Goal: Task Accomplishment & Management: Manage account settings

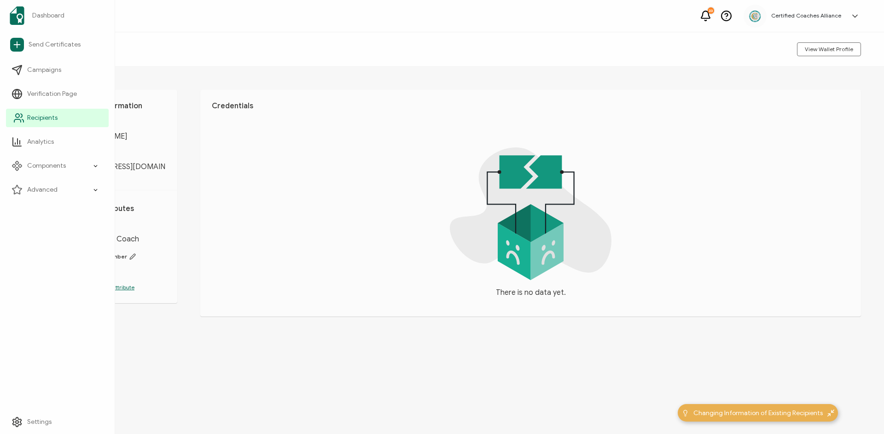
drag, startPoint x: 34, startPoint y: 116, endPoint x: 90, endPoint y: 108, distance: 56.8
click at [35, 116] on span "Recipients" at bounding box center [42, 117] width 30 height 9
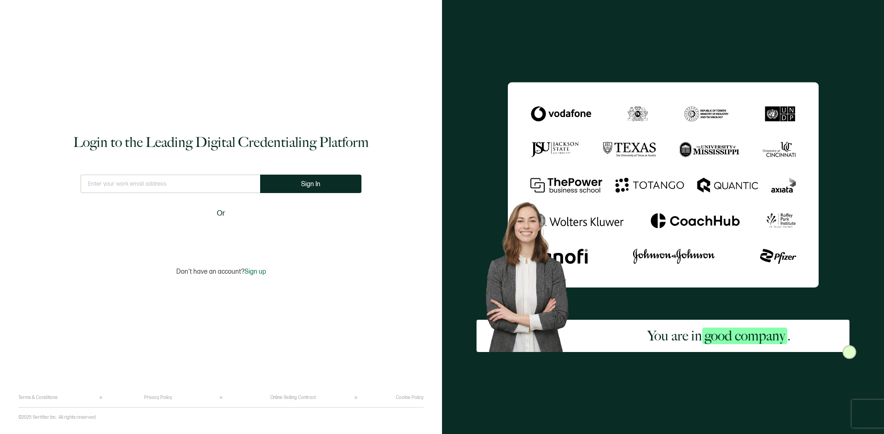
click at [230, 181] on input "text" at bounding box center [171, 183] width 180 height 18
type input "[EMAIL_ADDRESS][DOMAIN_NAME]"
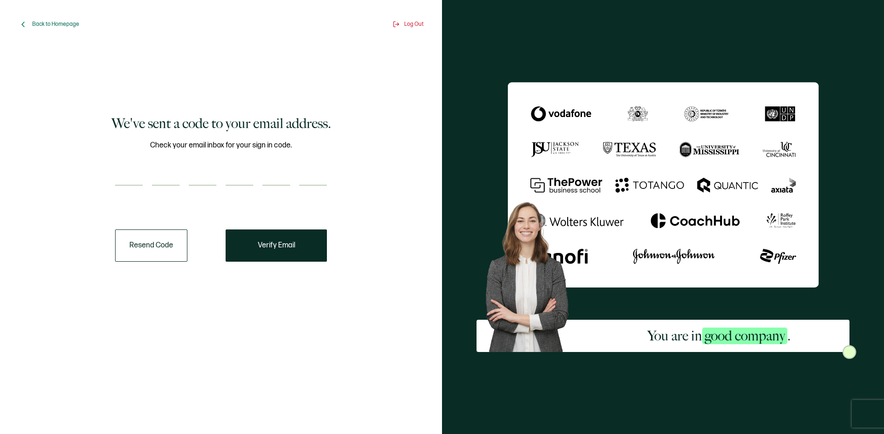
click at [140, 181] on input "number" at bounding box center [129, 176] width 28 height 18
paste input "1"
type input "1"
type input "4"
type input "8"
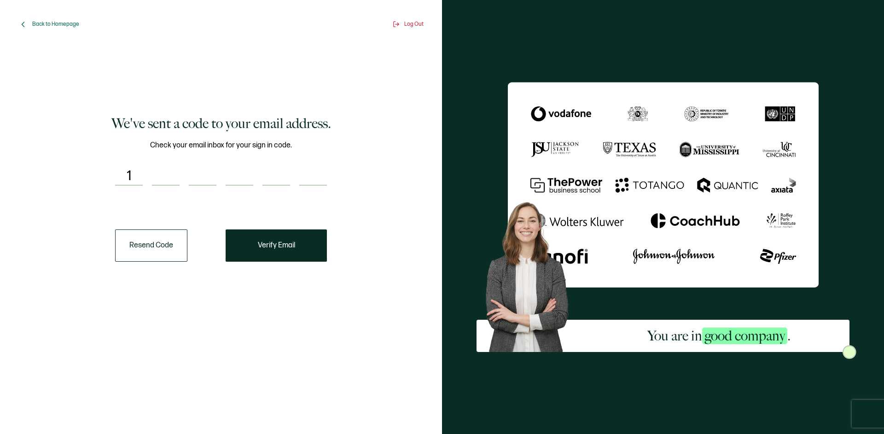
type input "1"
type input "2"
type input "9"
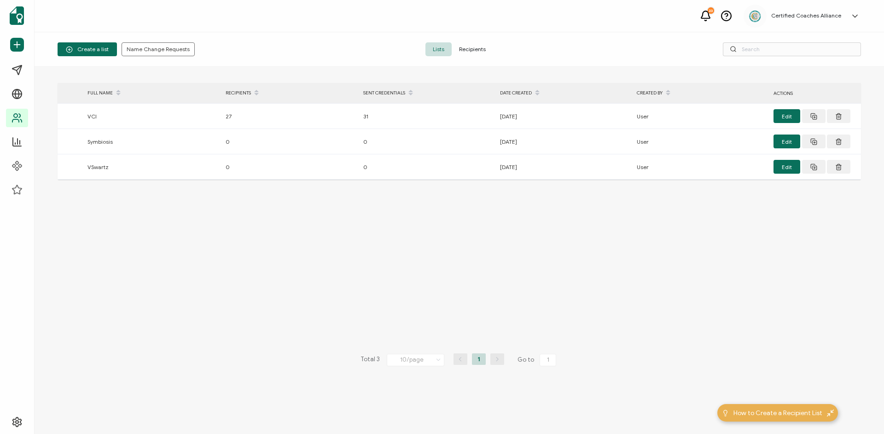
click at [471, 49] on span "Recipients" at bounding box center [472, 49] width 41 height 14
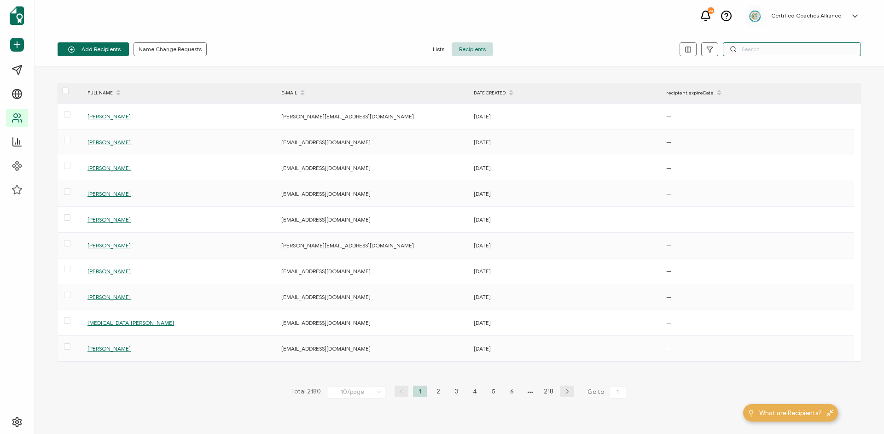
click at [752, 46] on input "text" at bounding box center [792, 49] width 138 height 14
paste input "[EMAIL_ADDRESS][MEDICAL_DATA][DOMAIN_NAME]"
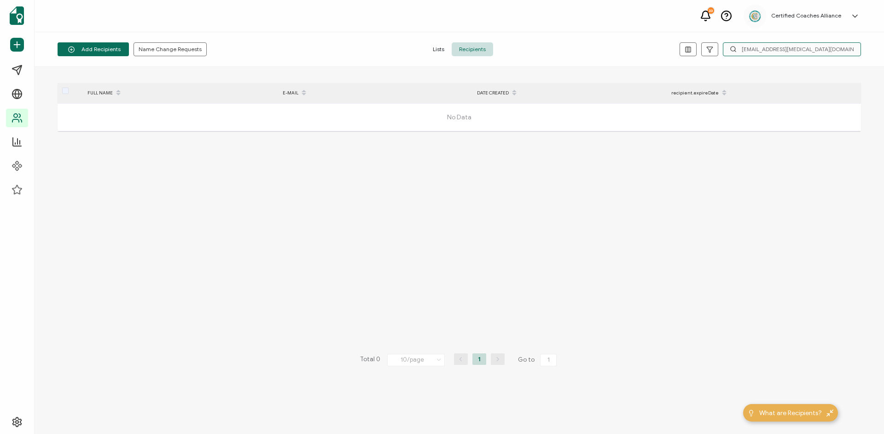
click at [834, 52] on input "[EMAIL_ADDRESS][MEDICAL_DATA][DOMAIN_NAME]" at bounding box center [792, 49] width 138 height 14
click at [833, 52] on input "[EMAIL_ADDRESS][MEDICAL_DATA][DOMAIN_NAME]" at bounding box center [792, 49] width 138 height 14
click at [827, 48] on input "[EMAIL_ADDRESS][MEDICAL_DATA][DOMAIN_NAME]" at bounding box center [792, 49] width 138 height 14
paste input "[MEDICAL_DATA].[PERSON_NAME]"
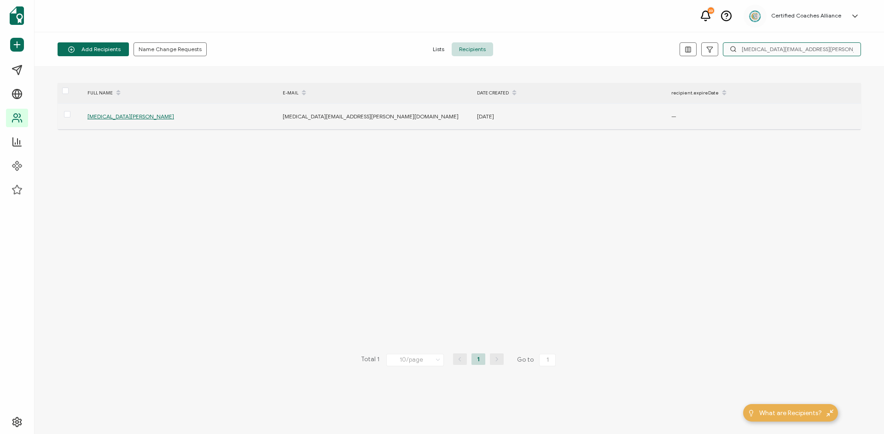
type input "[MEDICAL_DATA][EMAIL_ADDRESS][PERSON_NAME][DOMAIN_NAME]"
click at [115, 120] on span "[MEDICAL_DATA][PERSON_NAME]" at bounding box center [130, 116] width 87 height 7
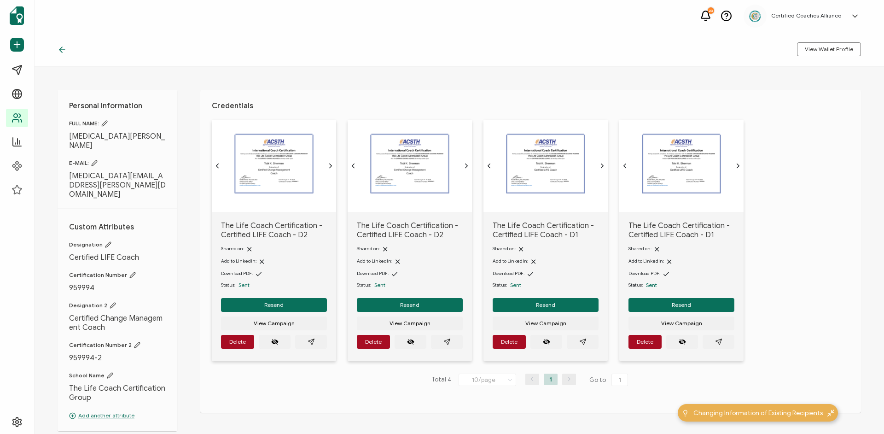
click at [278, 177] on img at bounding box center [273, 163] width 83 height 64
click at [246, 344] on span "Delete" at bounding box center [237, 342] width 17 height 6
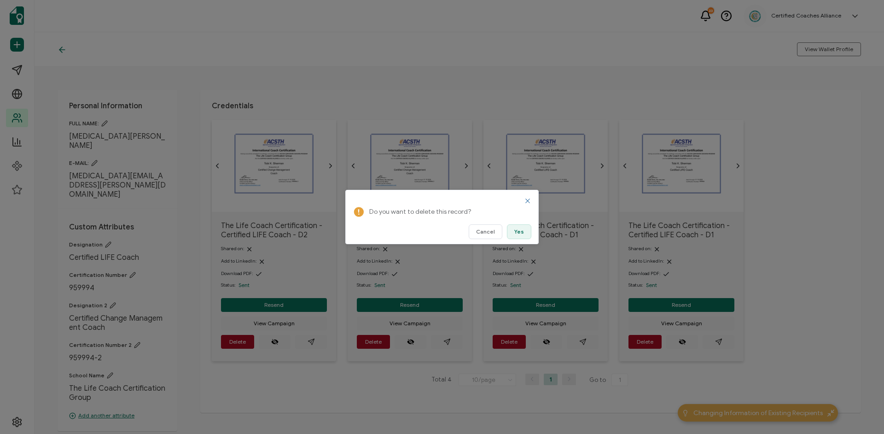
click at [521, 236] on button "Yes" at bounding box center [519, 231] width 24 height 15
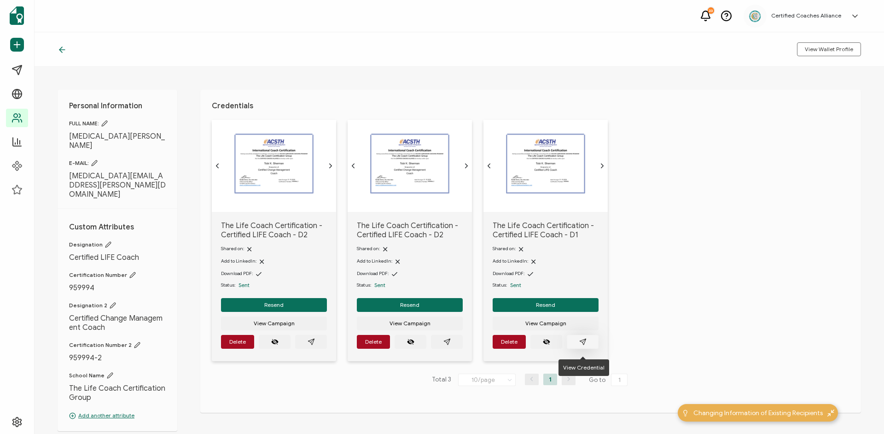
click at [583, 345] on icon "paper plane outline" at bounding box center [582, 341] width 7 height 7
click at [240, 344] on span "Delete" at bounding box center [237, 342] width 17 height 6
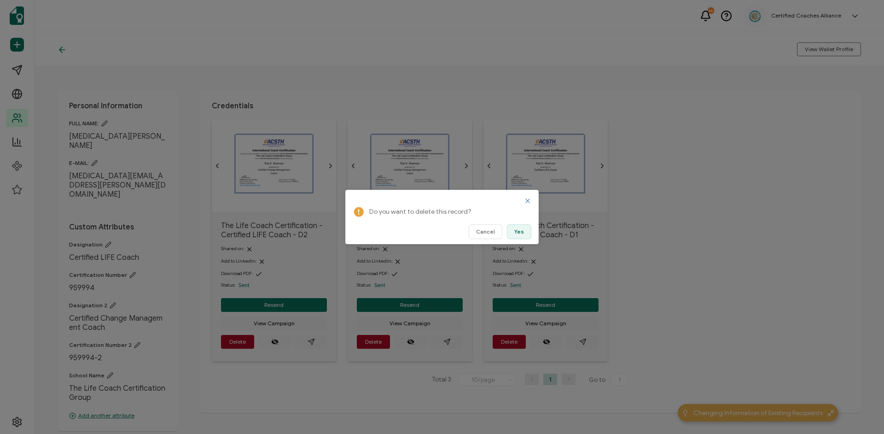
click at [515, 234] on button "Yes" at bounding box center [519, 231] width 24 height 15
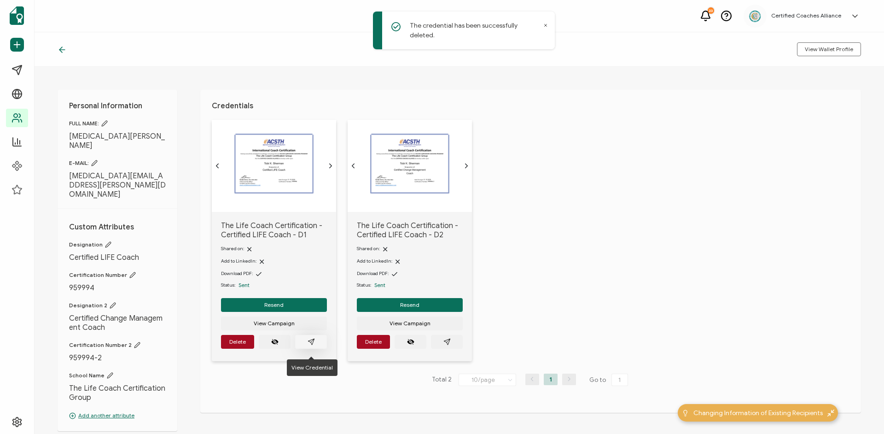
click at [312, 345] on icon "paper plane outline" at bounding box center [311, 341] width 7 height 7
click at [449, 343] on button "button" at bounding box center [447, 342] width 32 height 14
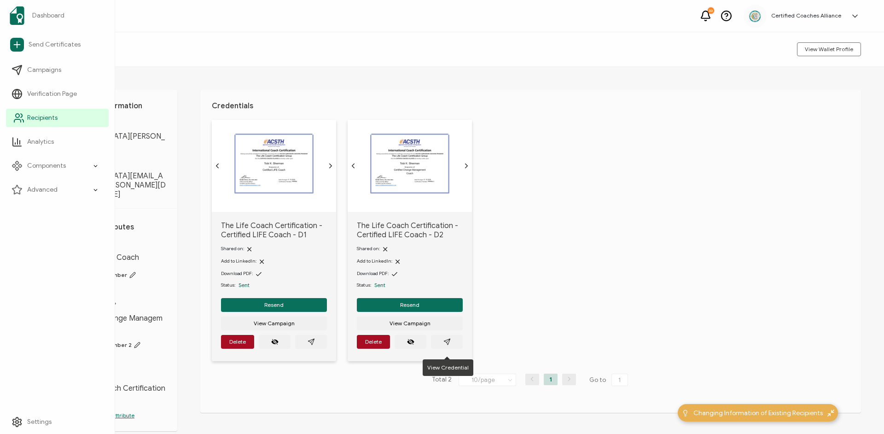
click at [56, 121] on span "Recipients" at bounding box center [42, 117] width 30 height 9
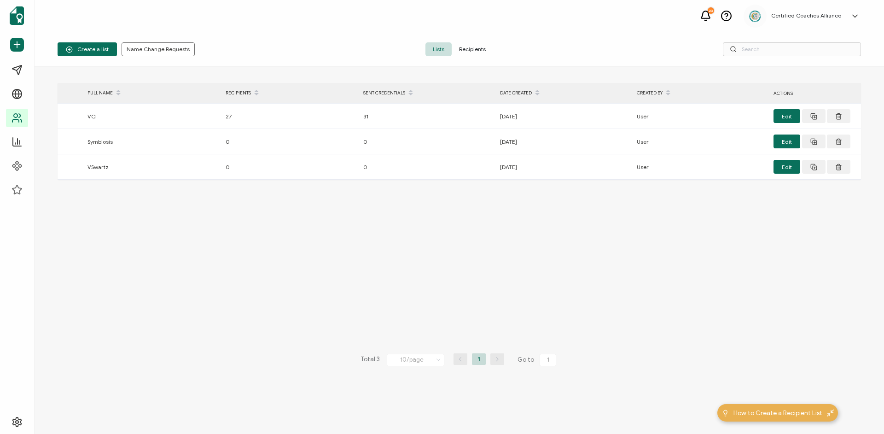
click at [478, 52] on span "Recipients" at bounding box center [472, 49] width 41 height 14
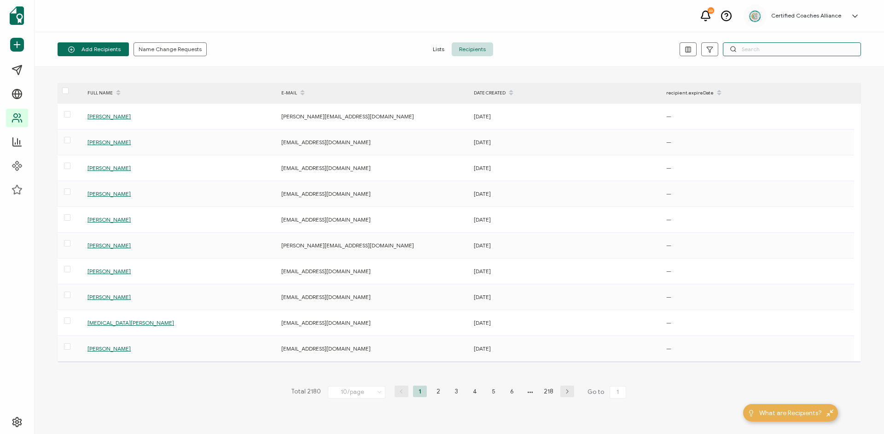
click at [763, 54] on input "text" at bounding box center [792, 49] width 138 height 14
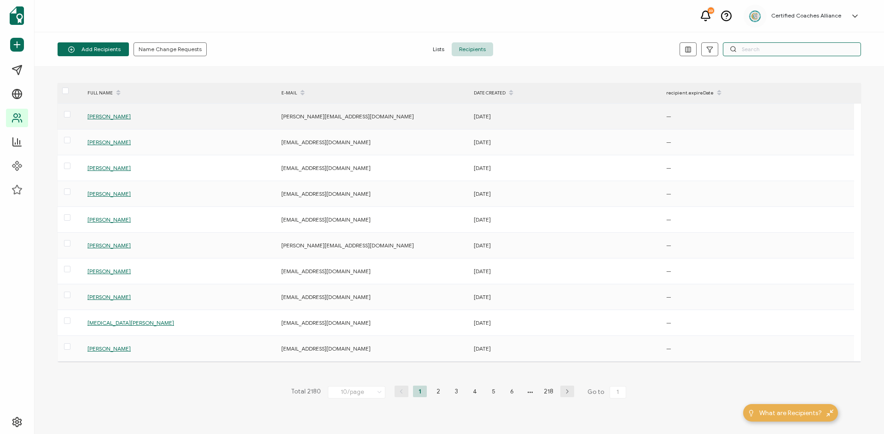
paste input "[URL][DOMAIN_NAME]"
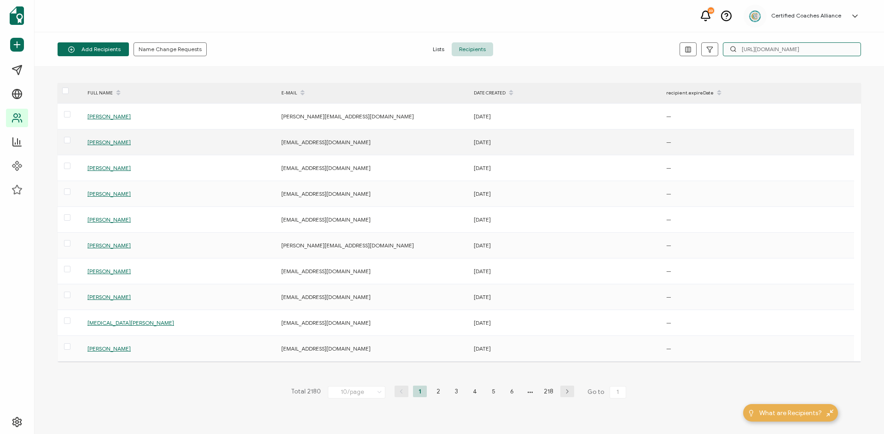
scroll to position [0, 67]
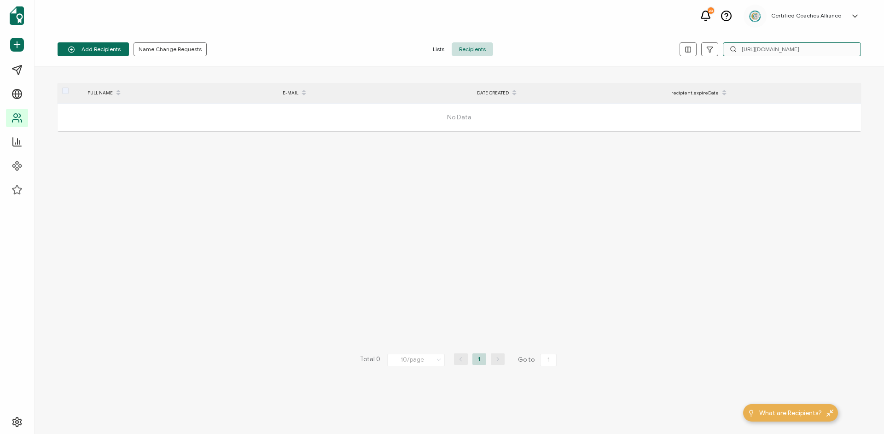
click at [765, 48] on input "[URL][DOMAIN_NAME]" at bounding box center [792, 49] width 138 height 14
paste input "[EMAIL_ADDRESS][MEDICAL_DATA][DOMAIN_NAME]"
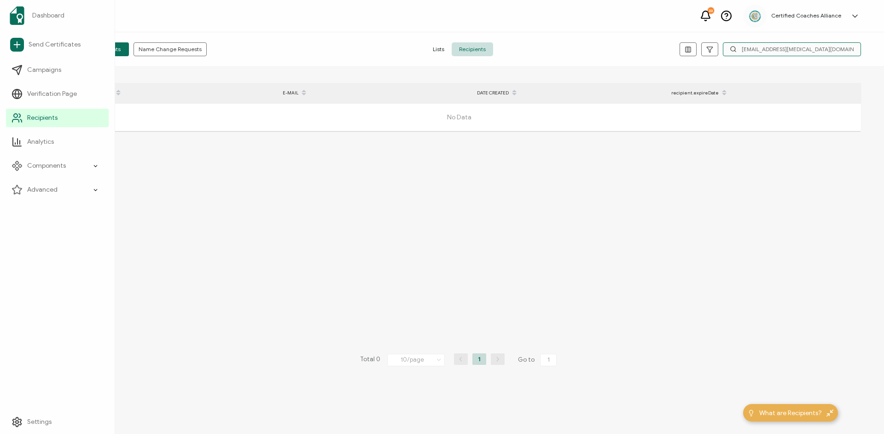
click at [818, 48] on input "[EMAIL_ADDRESS][MEDICAL_DATA][DOMAIN_NAME]" at bounding box center [792, 49] width 138 height 14
paste input "[MEDICAL_DATA].[PERSON_NAME]"
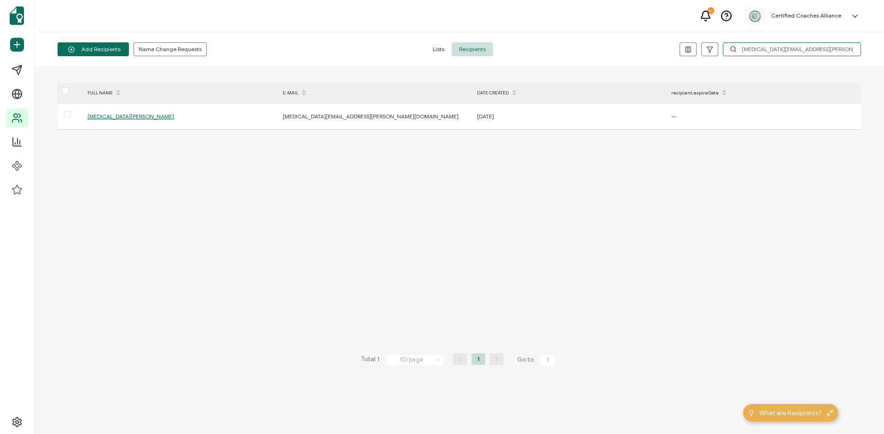
type input "[MEDICAL_DATA][EMAIL_ADDRESS][PERSON_NAME][DOMAIN_NAME]"
click at [686, 94] on div "recipient.expireDate" at bounding box center [764, 93] width 194 height 16
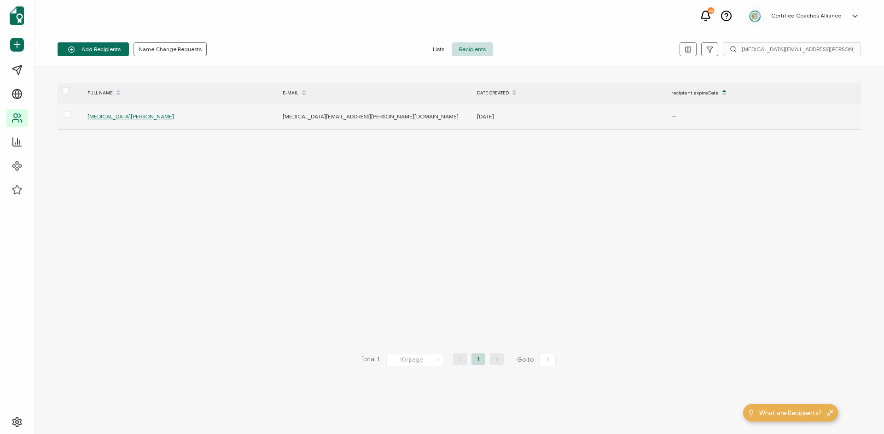
click at [120, 116] on span "[MEDICAL_DATA][PERSON_NAME]" at bounding box center [130, 116] width 87 height 7
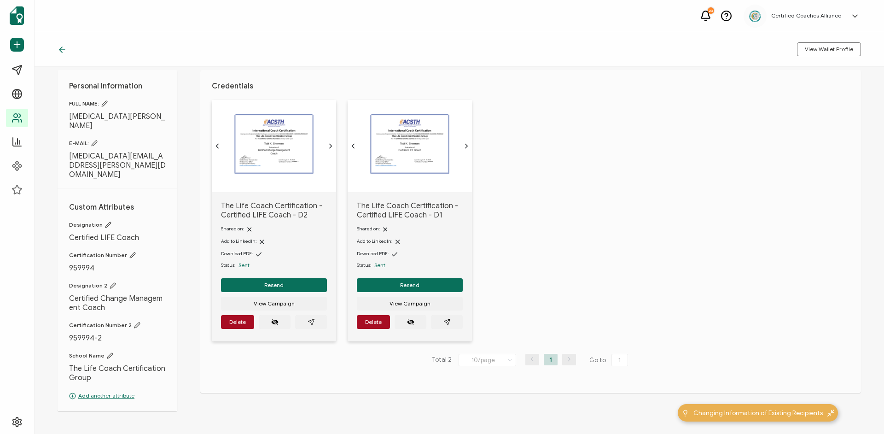
scroll to position [43, 0]
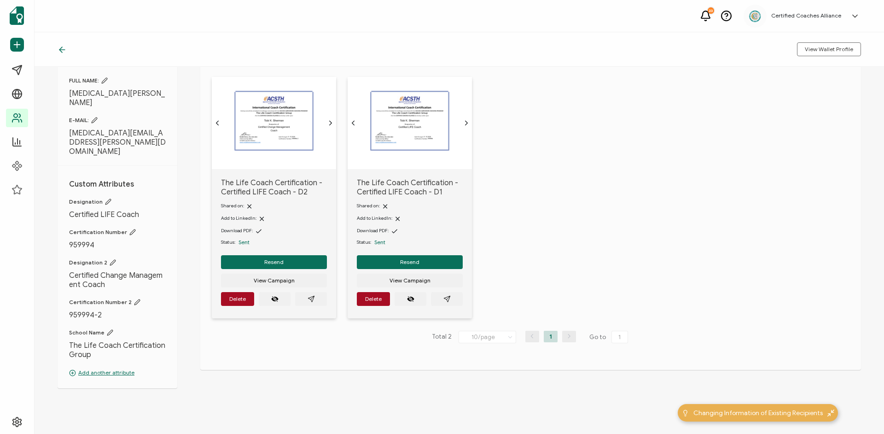
click at [110, 368] on p "Add another attribute" at bounding box center [117, 372] width 97 height 8
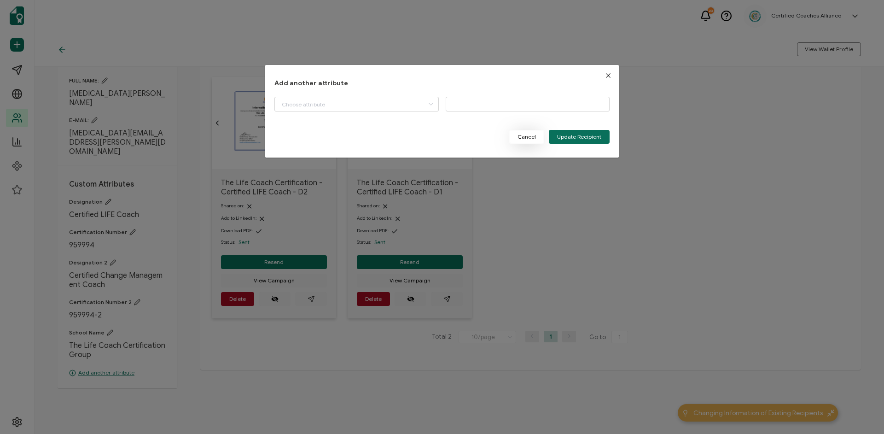
click at [520, 137] on span "Cancel" at bounding box center [526, 137] width 18 height 6
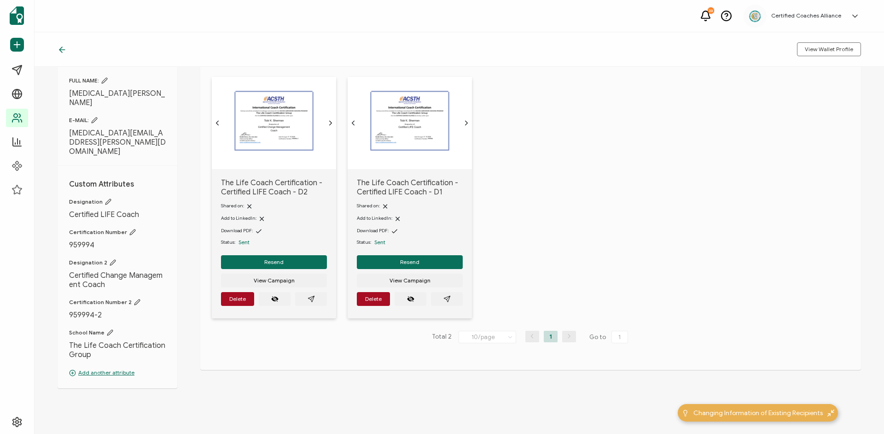
click at [279, 129] on img at bounding box center [273, 120] width 83 height 64
click at [276, 283] on span "View Campaign" at bounding box center [274, 281] width 41 height 6
